Goal: Transaction & Acquisition: Obtain resource

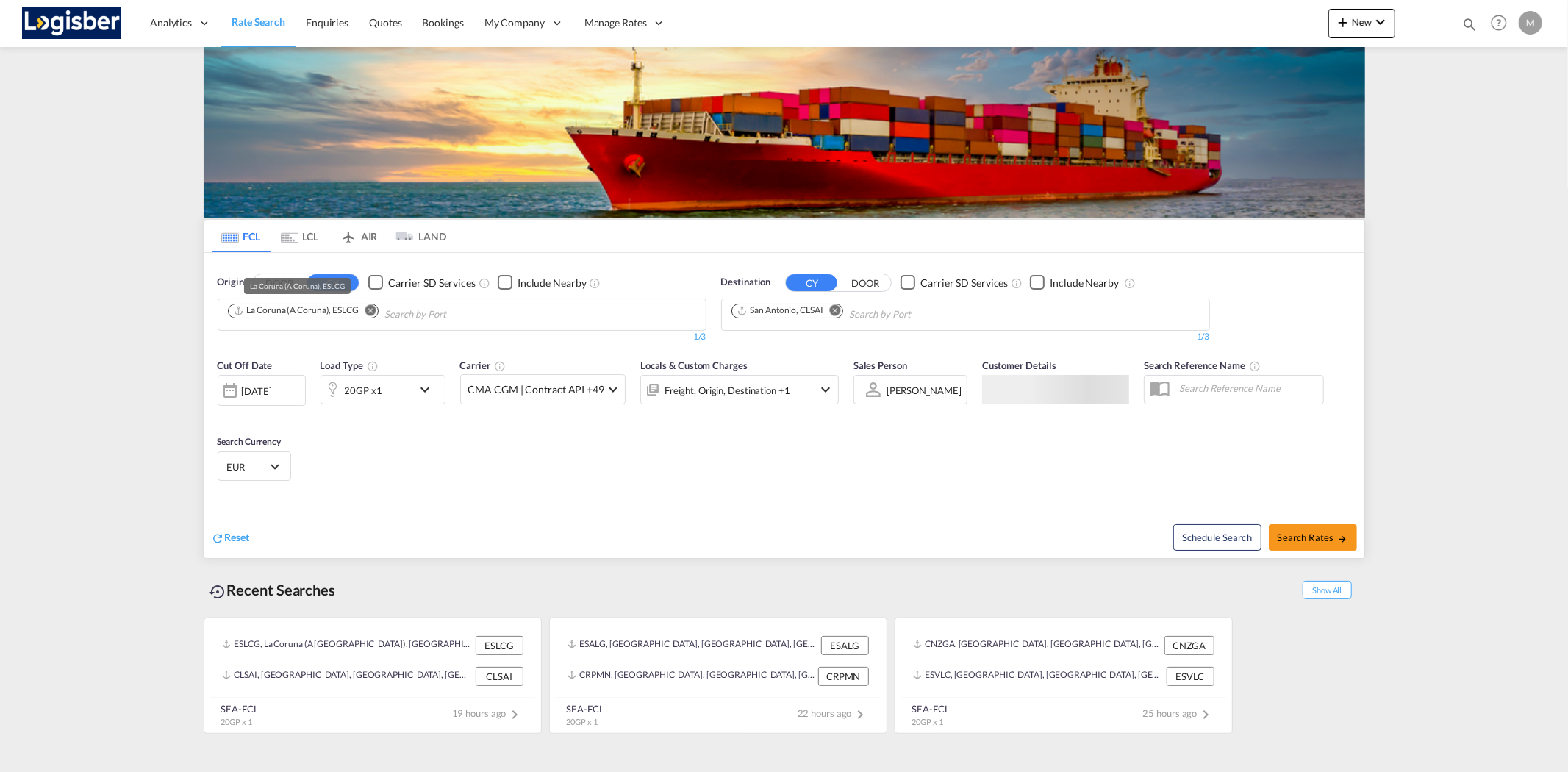
click at [344, 312] on div "La Coruna (A Coruna), ESLCG" at bounding box center [296, 310] width 126 height 13
click at [372, 312] on md-icon "Remove" at bounding box center [371, 309] width 11 height 11
click at [829, 313] on button "Remove" at bounding box center [831, 312] width 22 height 15
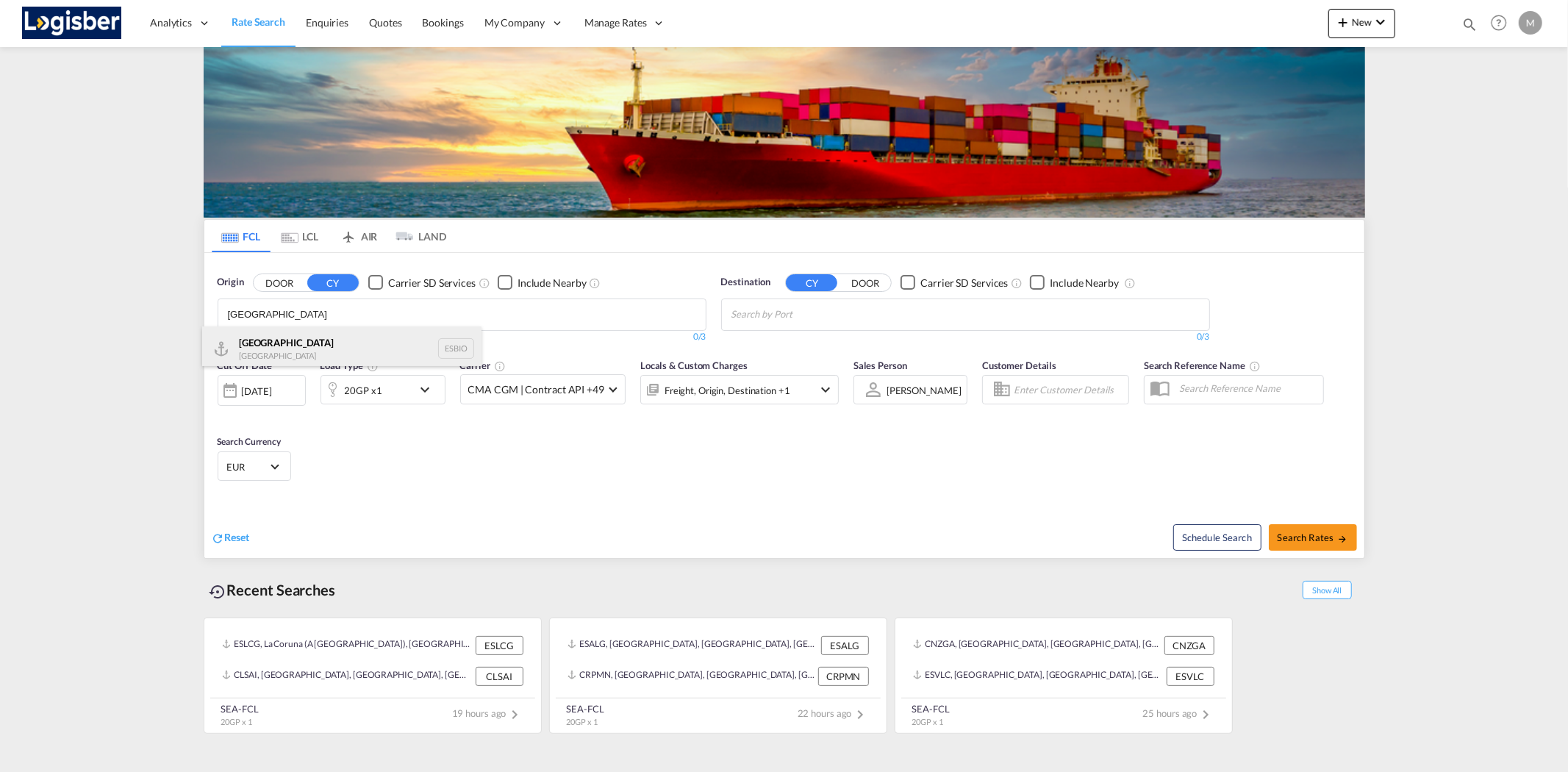
type input "[GEOGRAPHIC_DATA]"
click at [324, 349] on div "Bilbao Spain ESBIO" at bounding box center [342, 348] width 279 height 44
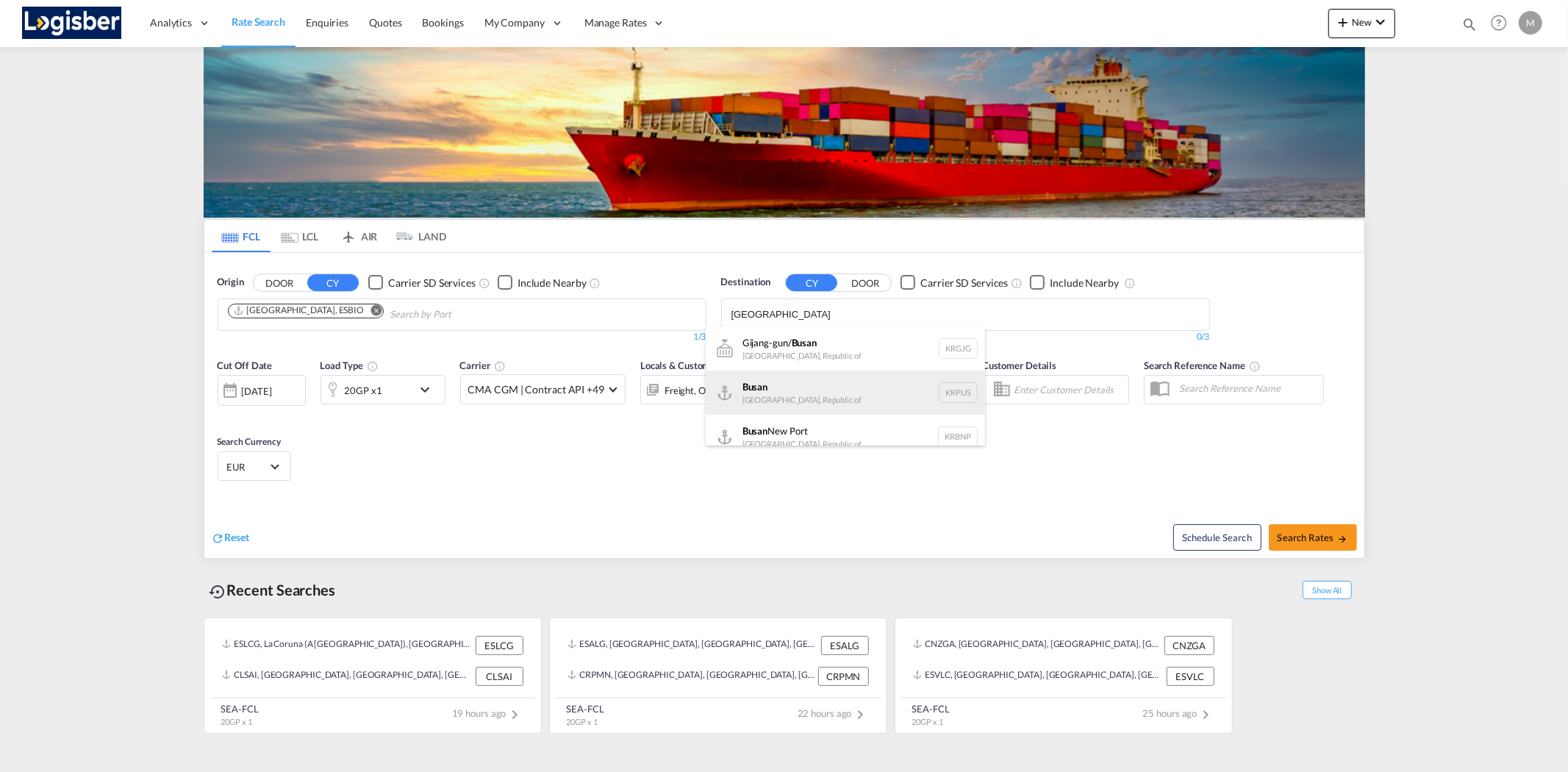
type input "[GEOGRAPHIC_DATA]"
click at [805, 384] on div "Busan Korea, Republic of KRPUS" at bounding box center [845, 392] width 279 height 44
click at [412, 388] on div "20GP x1" at bounding box center [366, 389] width 91 height 29
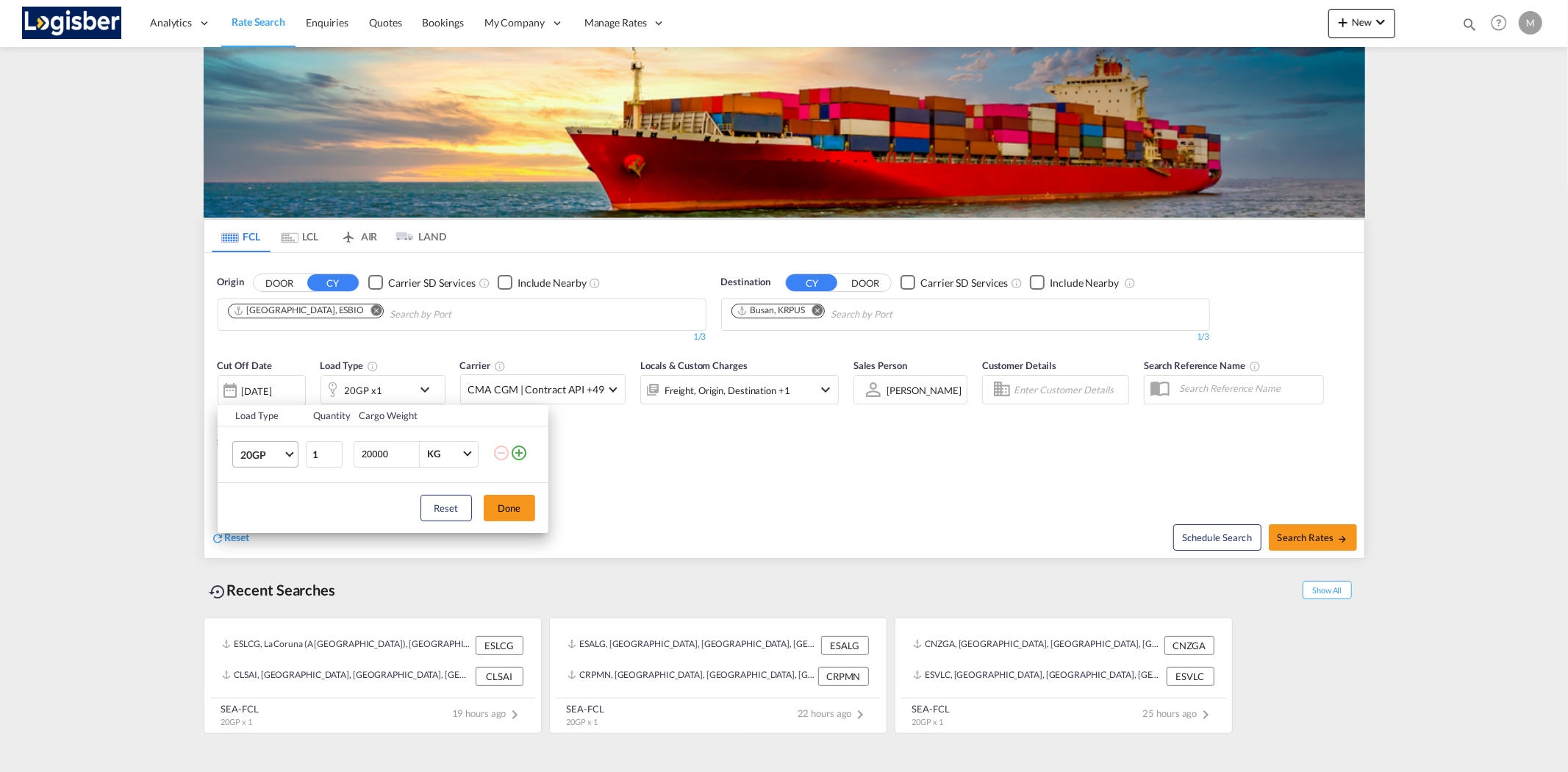
click at [284, 458] on md-select-value "20GP" at bounding box center [269, 454] width 59 height 25
click at [255, 522] on div "40HC" at bounding box center [253, 525] width 28 height 15
click at [512, 509] on button "Done" at bounding box center [510, 508] width 52 height 27
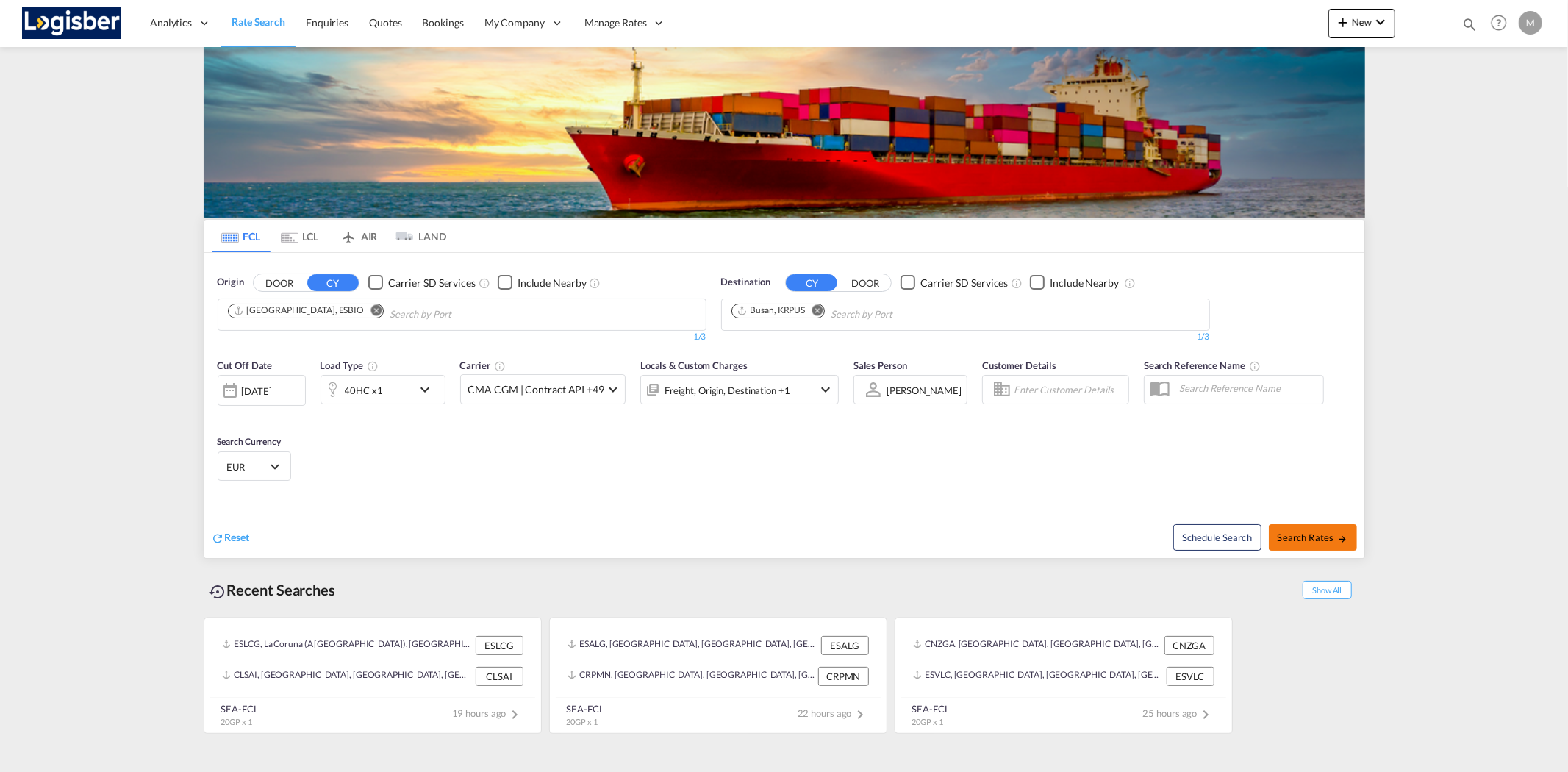
click at [1322, 531] on span "Search Rates" at bounding box center [1313, 537] width 70 height 12
type input "ESBIO to KRPUS / [DATE]"
